Goal: Check status

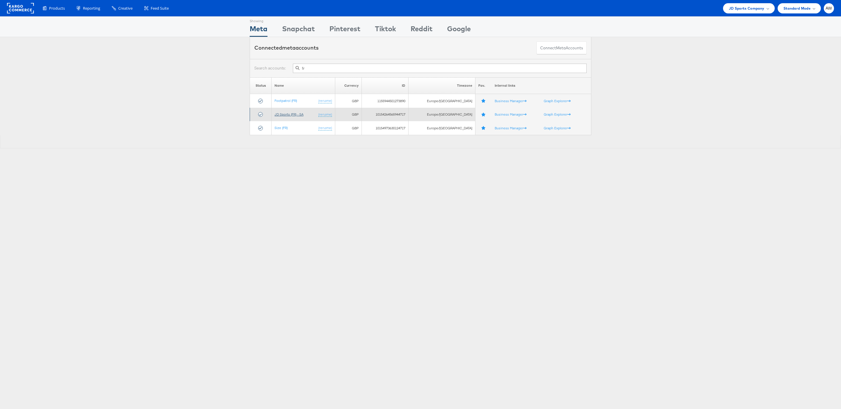
type input "fr"
click at [297, 113] on link "JD Sports (FR) - SA" at bounding box center [288, 114] width 29 height 4
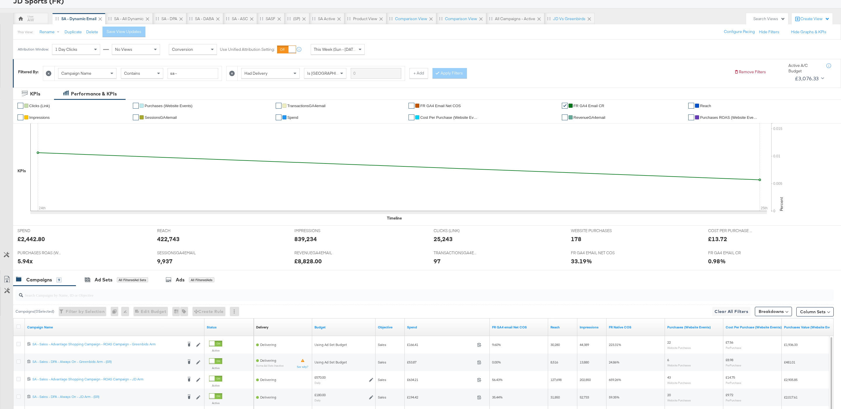
scroll to position [11, 0]
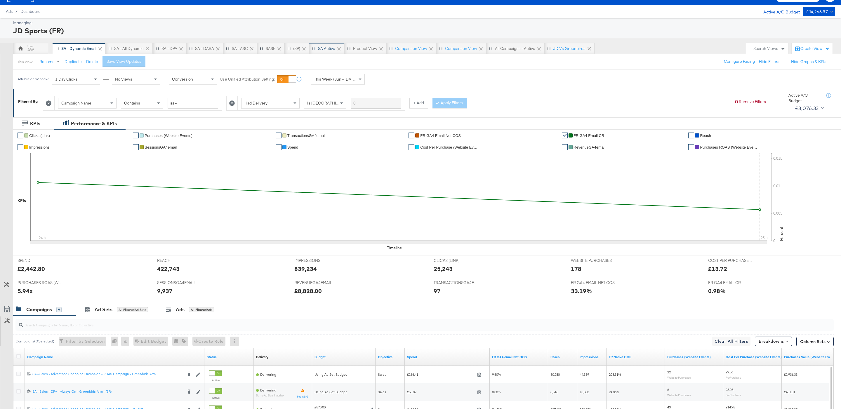
click at [334, 52] on div "SA Active" at bounding box center [326, 49] width 35 height 12
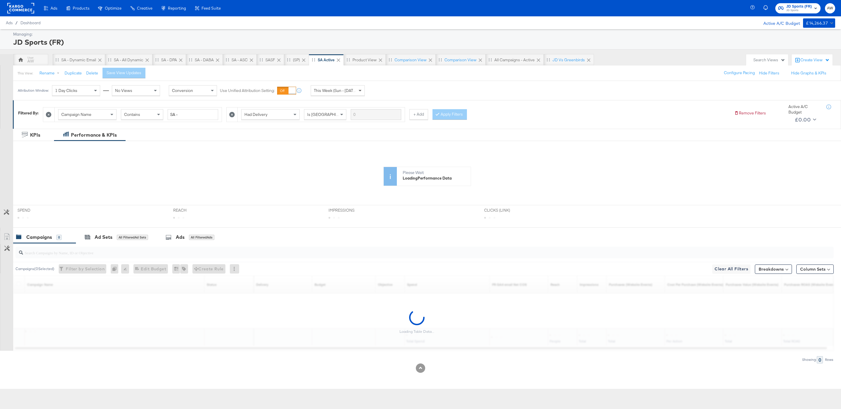
click at [360, 93] on span at bounding box center [360, 91] width 7 height 10
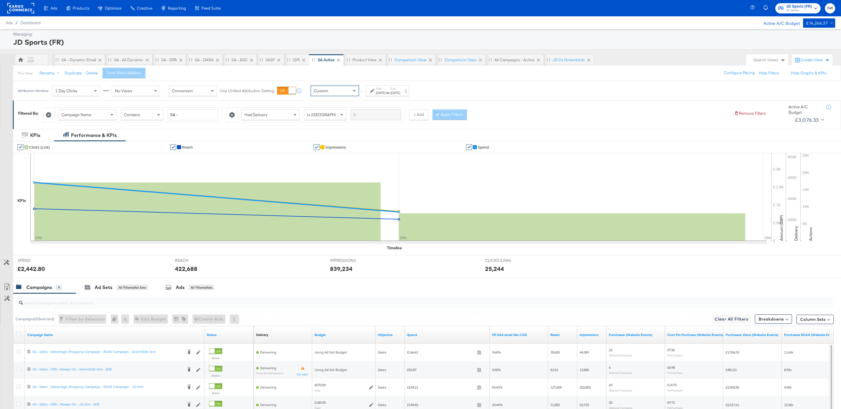
click at [385, 95] on div "[DATE]" at bounding box center [381, 92] width 10 height 5
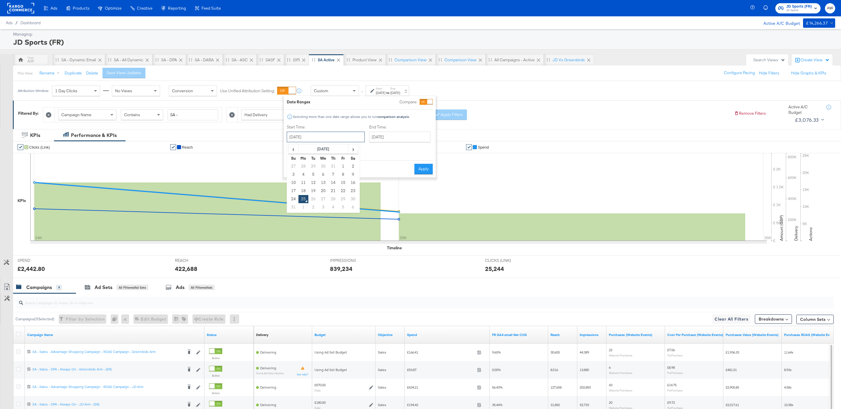
click at [318, 142] on input "[DATE]" at bounding box center [326, 137] width 78 height 11
click at [344, 164] on td "1" at bounding box center [343, 166] width 10 height 8
type input "[DATE]"
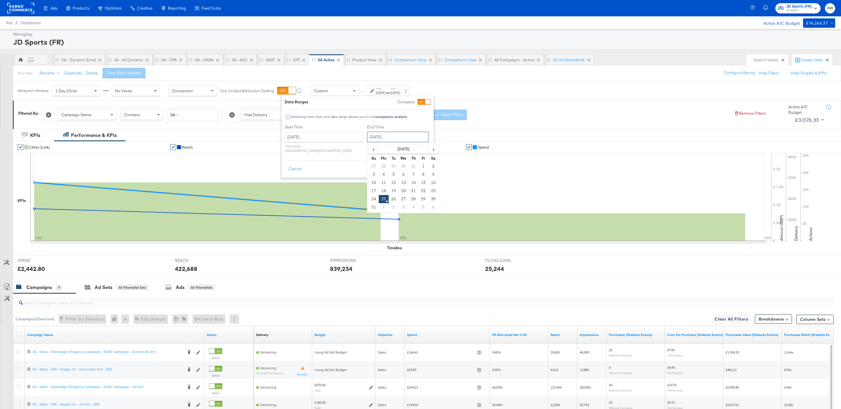
click at [398, 137] on input "[DATE]" at bounding box center [397, 137] width 61 height 11
click at [369, 200] on td "24" at bounding box center [374, 199] width 10 height 8
type input "[DATE]"
click at [422, 169] on button "Apply" at bounding box center [421, 169] width 18 height 11
